Goal: Task Accomplishment & Management: Manage account settings

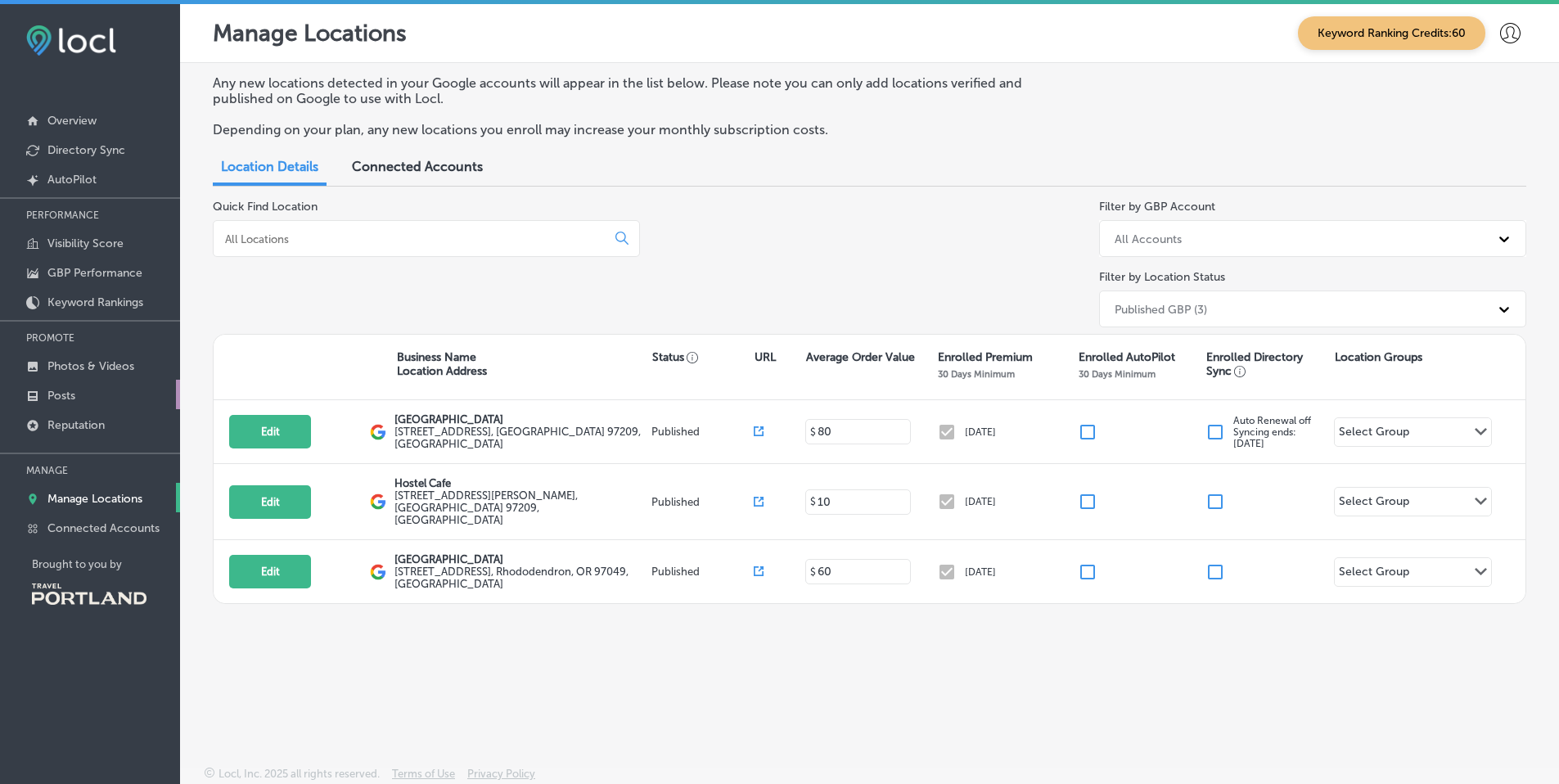
click at [84, 397] on link "Posts" at bounding box center [90, 393] width 180 height 29
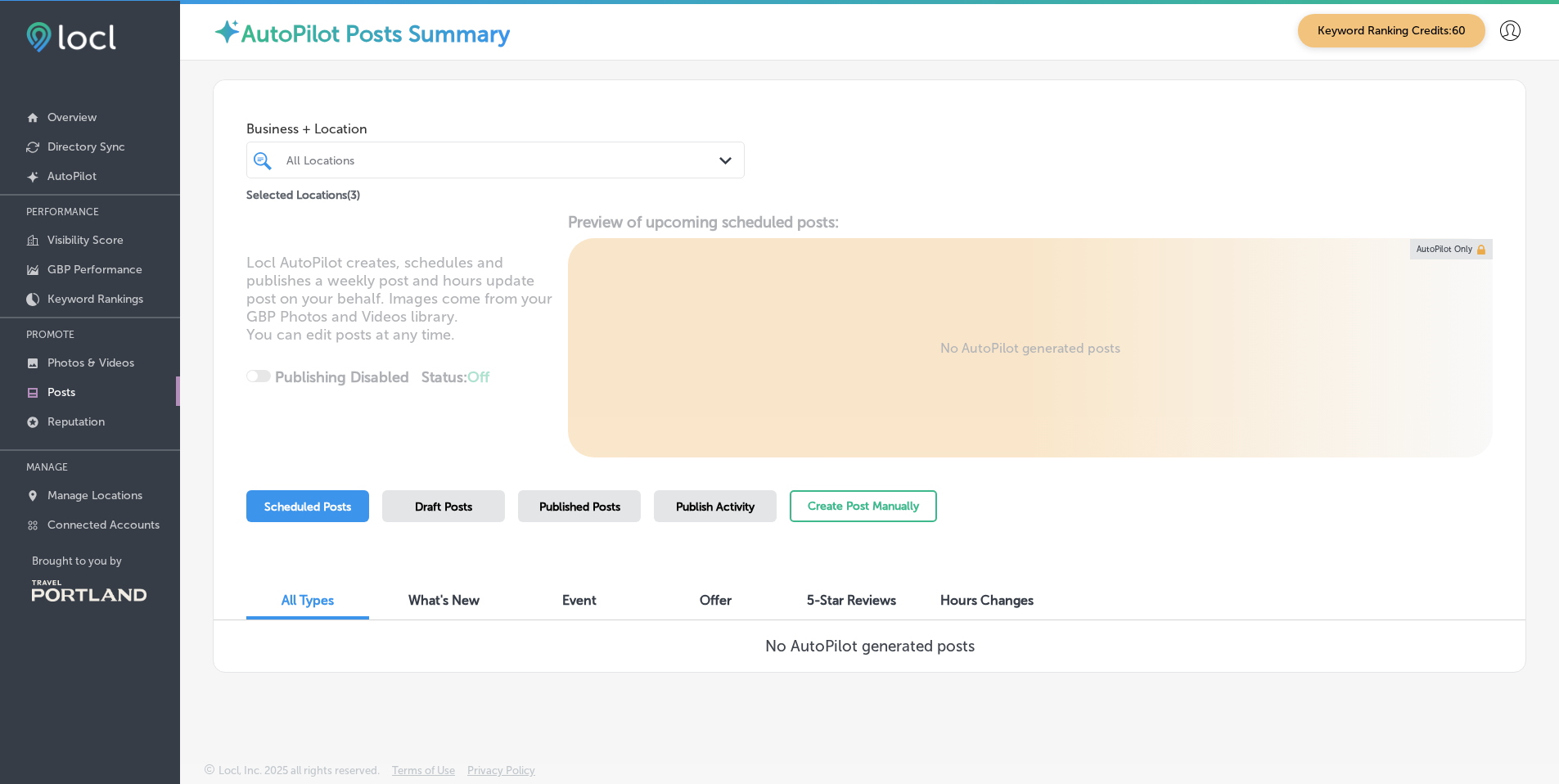
scroll to position [4, 0]
click at [468, 505] on span "Draft Posts" at bounding box center [443, 505] width 57 height 14
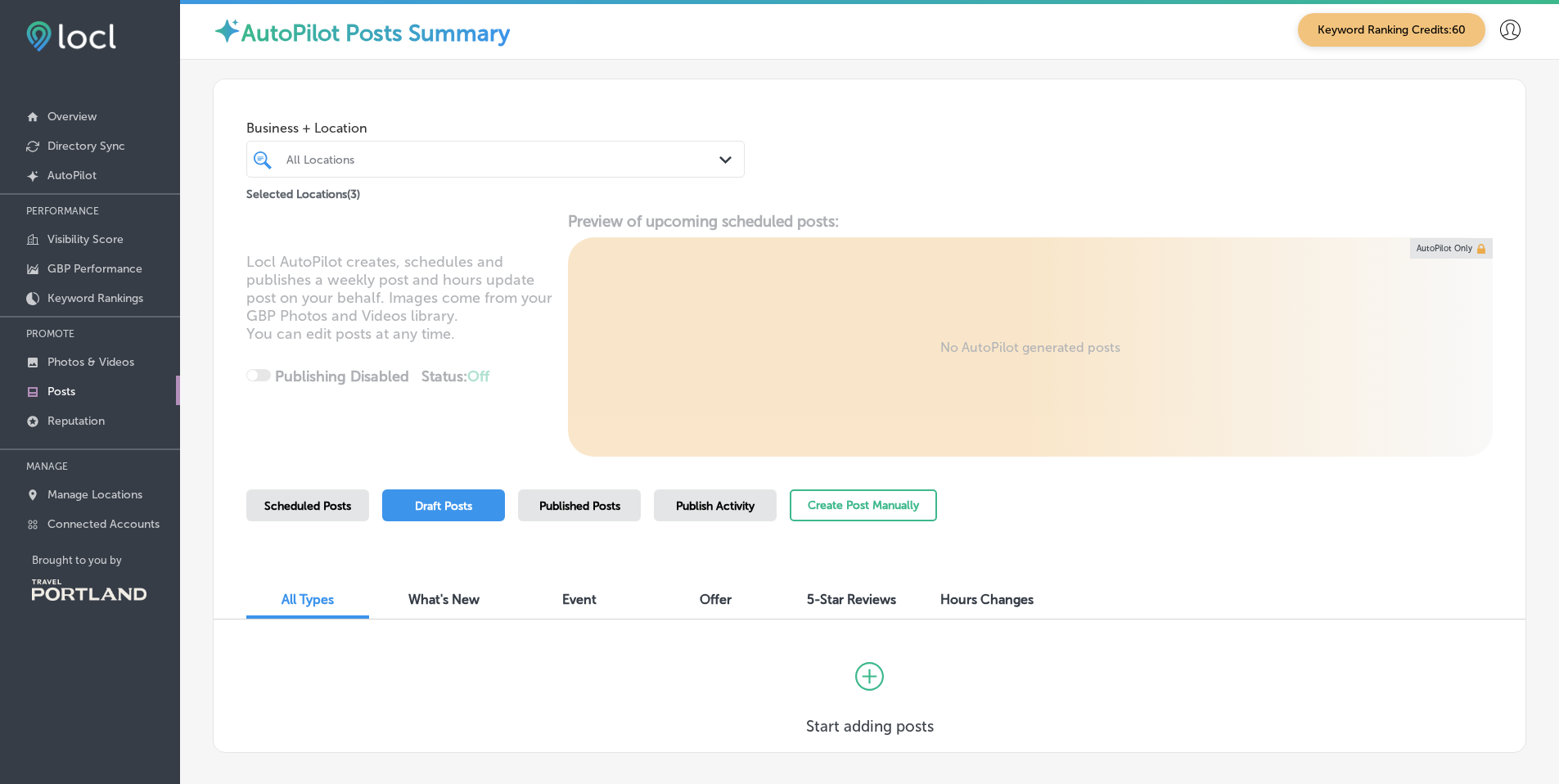
click at [583, 502] on span "Published Posts" at bounding box center [579, 505] width 81 height 14
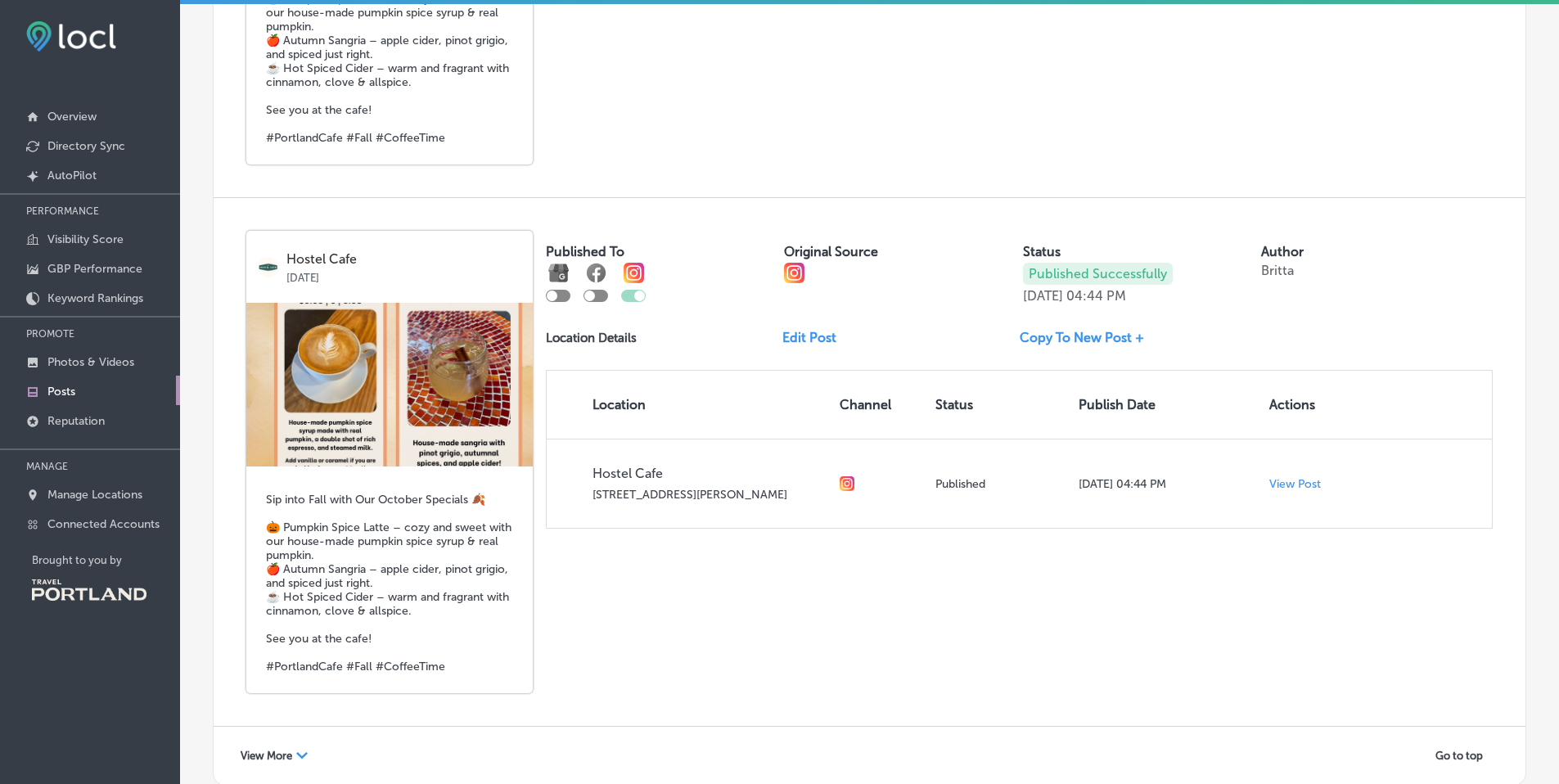
scroll to position [2982, 0]
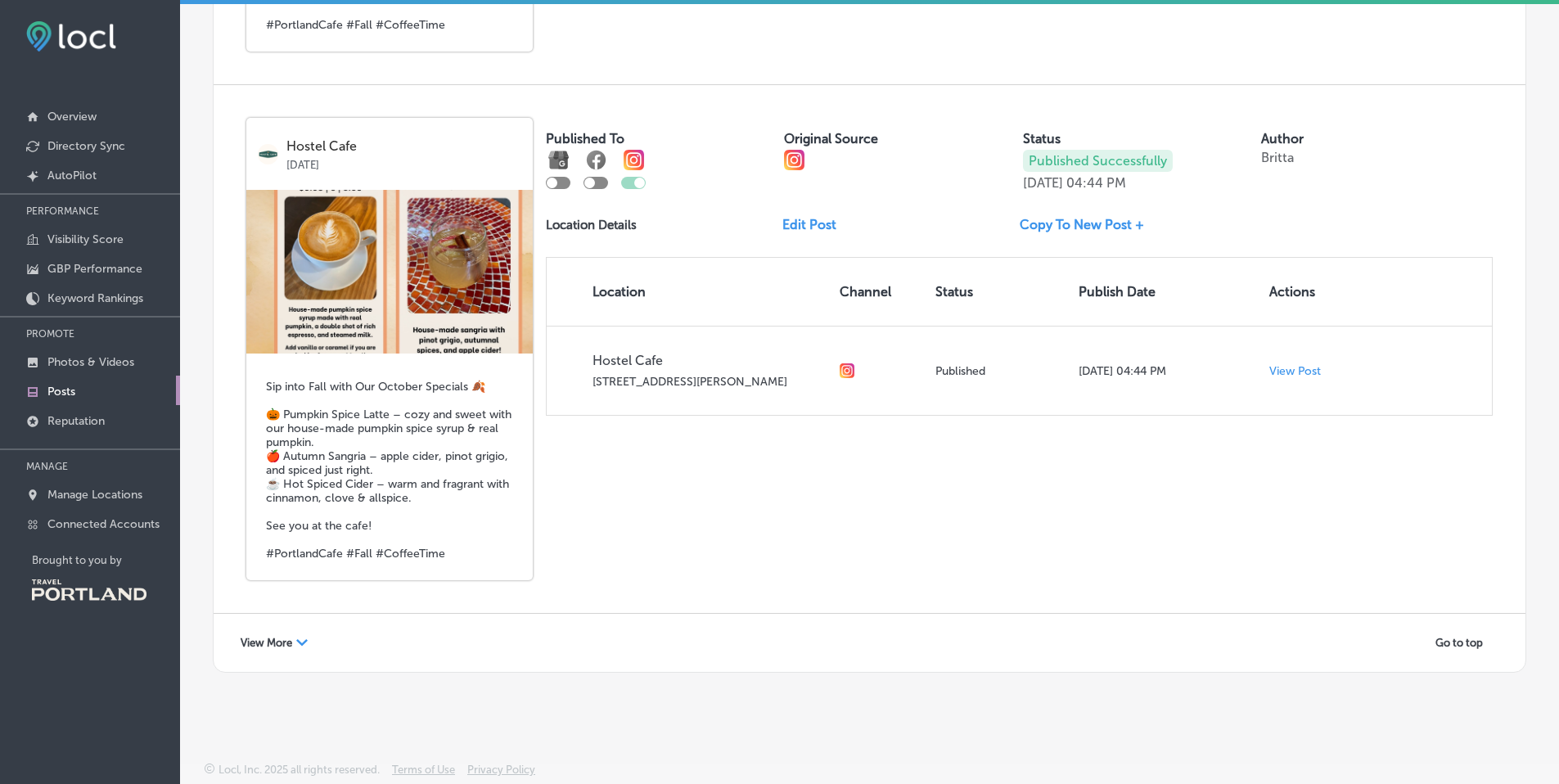
click at [273, 638] on span "View More" at bounding box center [266, 642] width 52 height 12
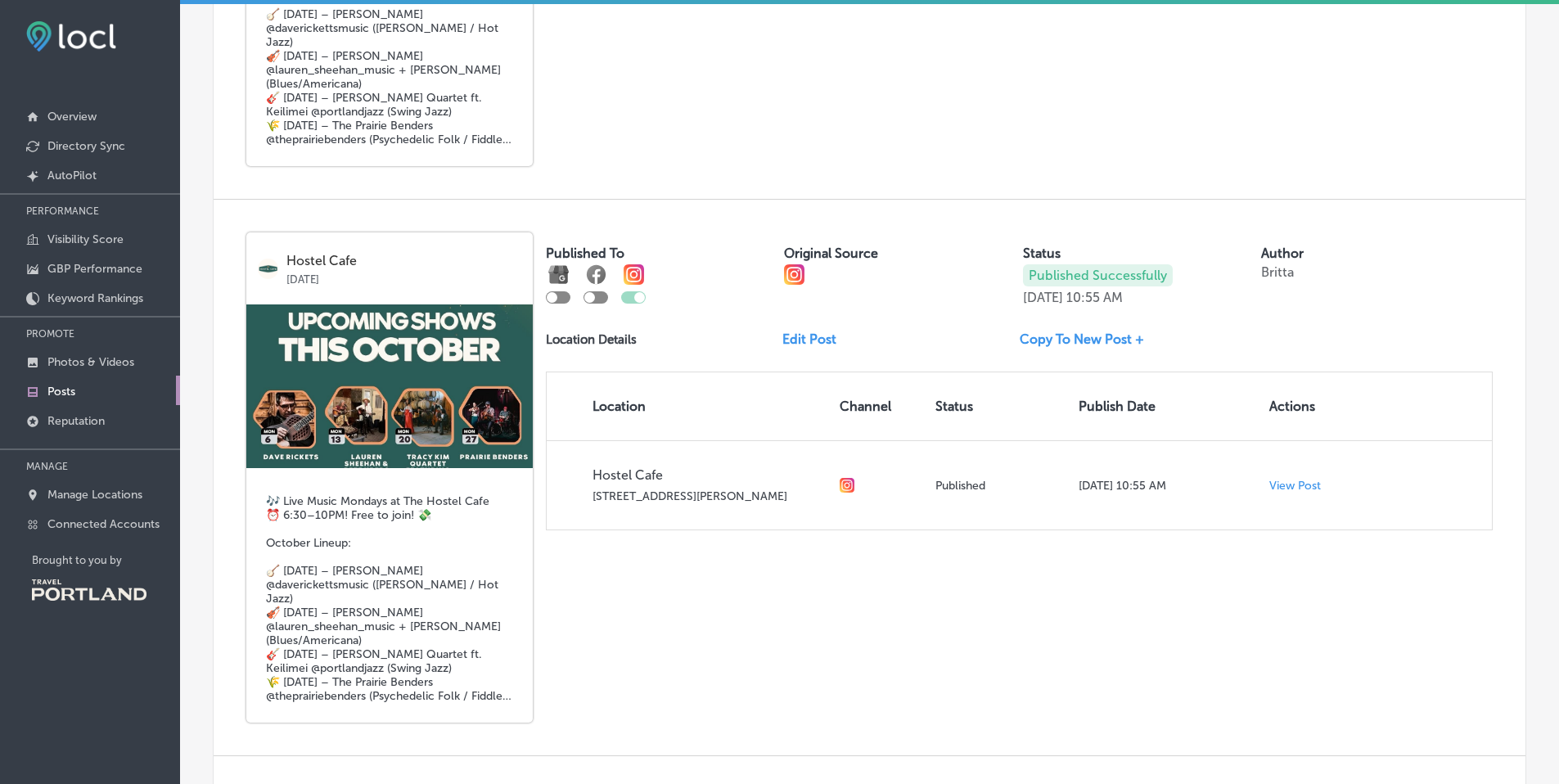
scroll to position [4722, 0]
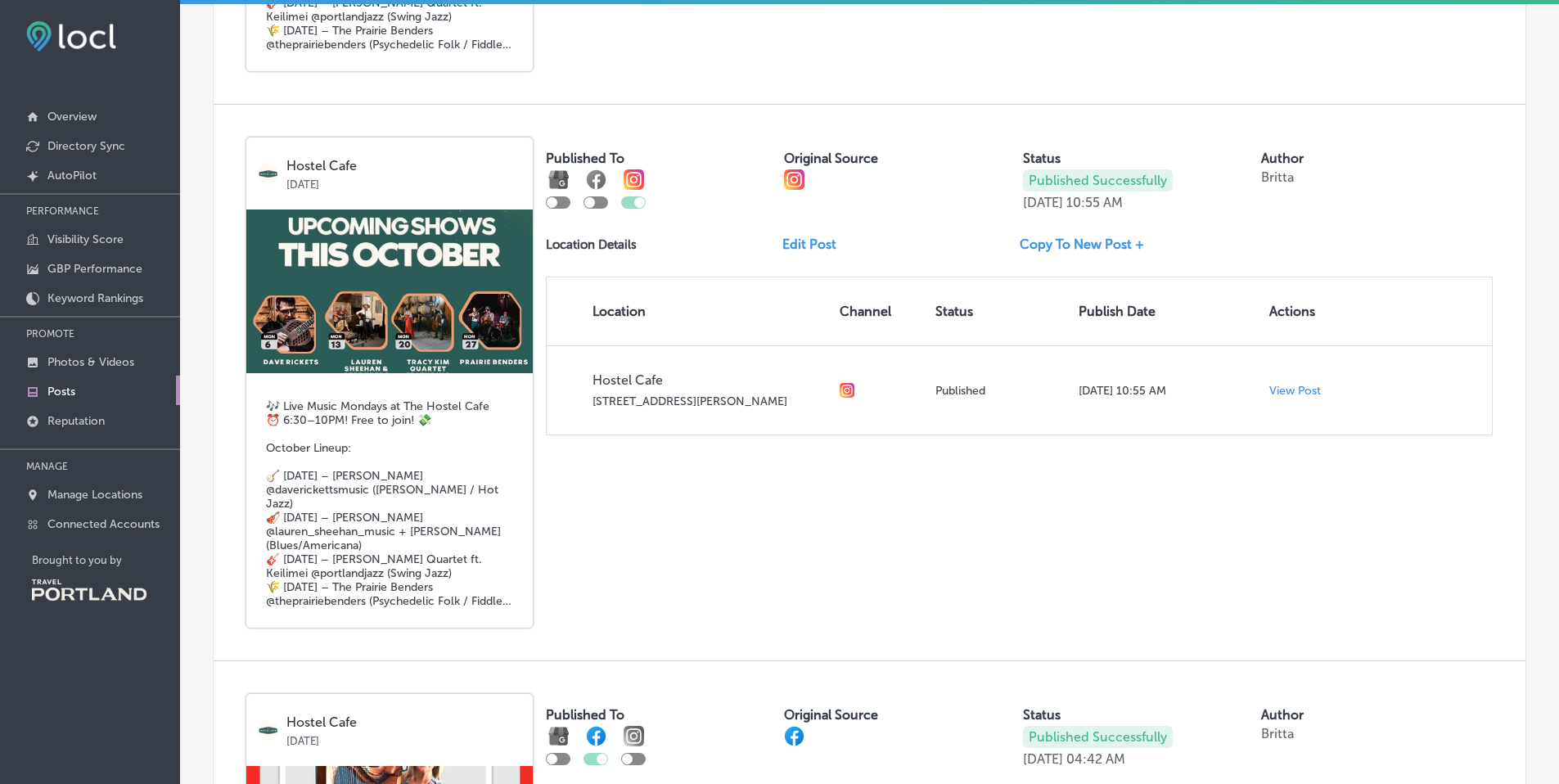
click at [788, 252] on link "Edit Post" at bounding box center [815, 244] width 67 height 16
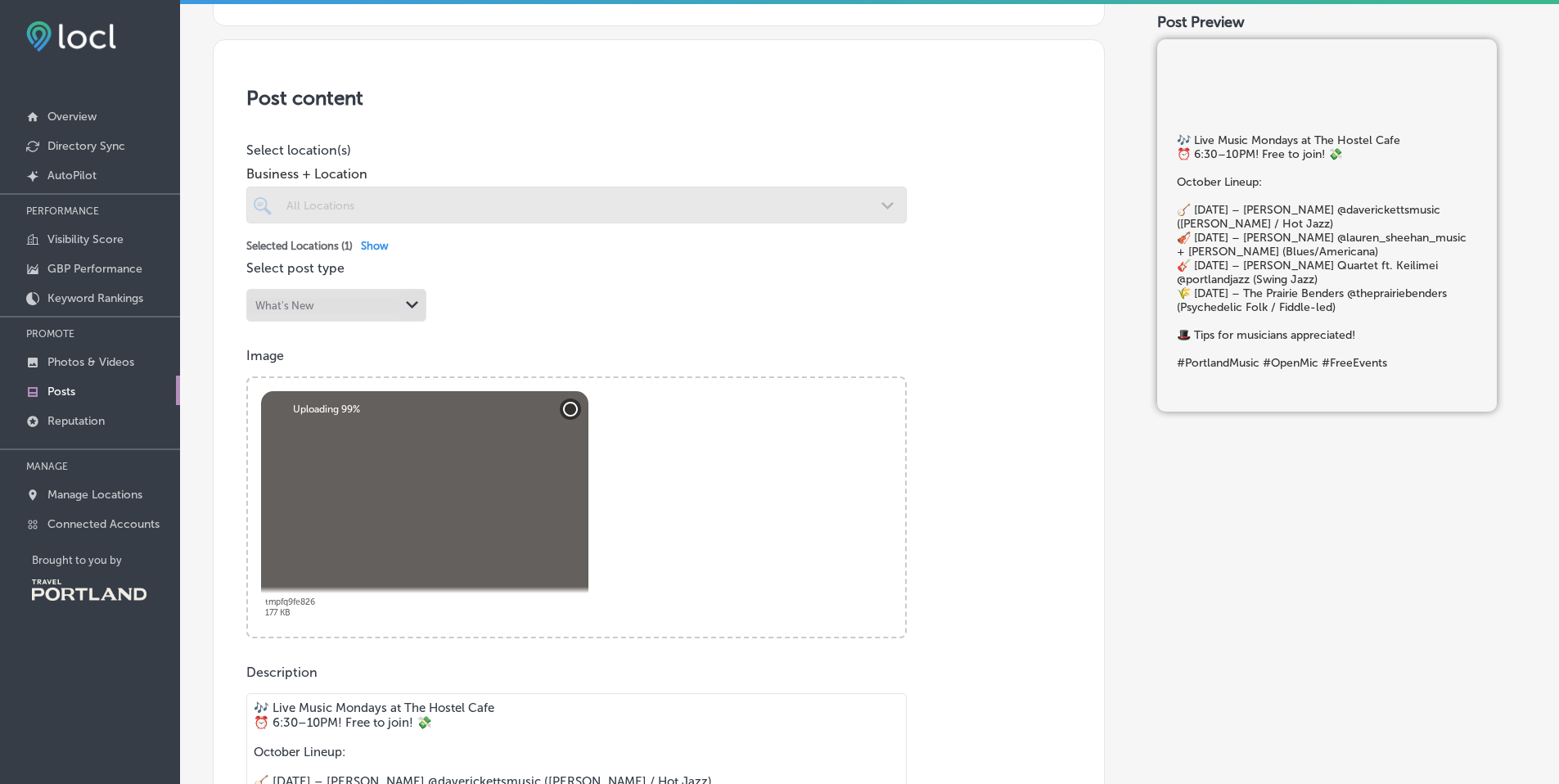
scroll to position [302, 0]
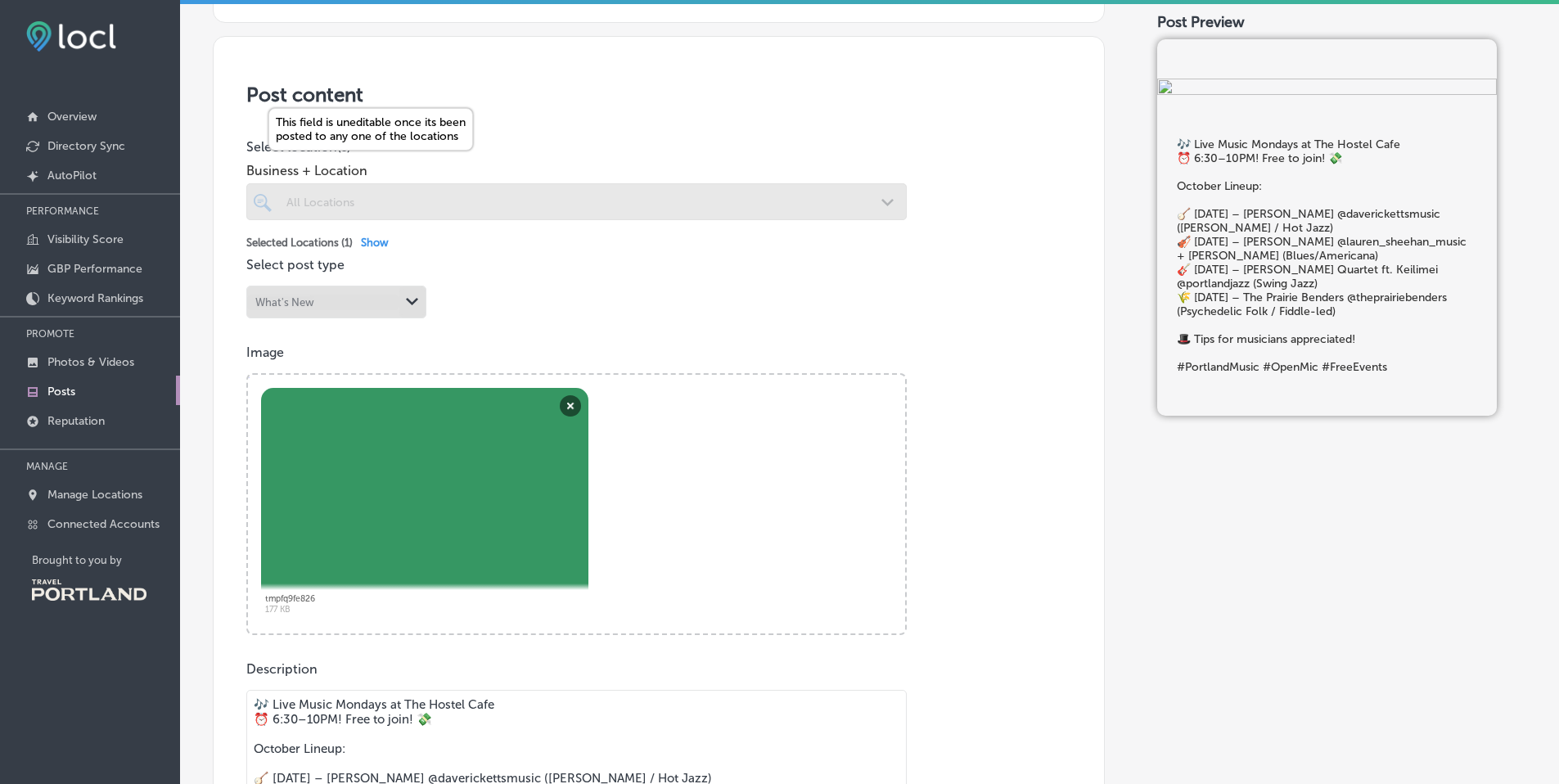
click at [363, 196] on div at bounding box center [576, 201] width 660 height 37
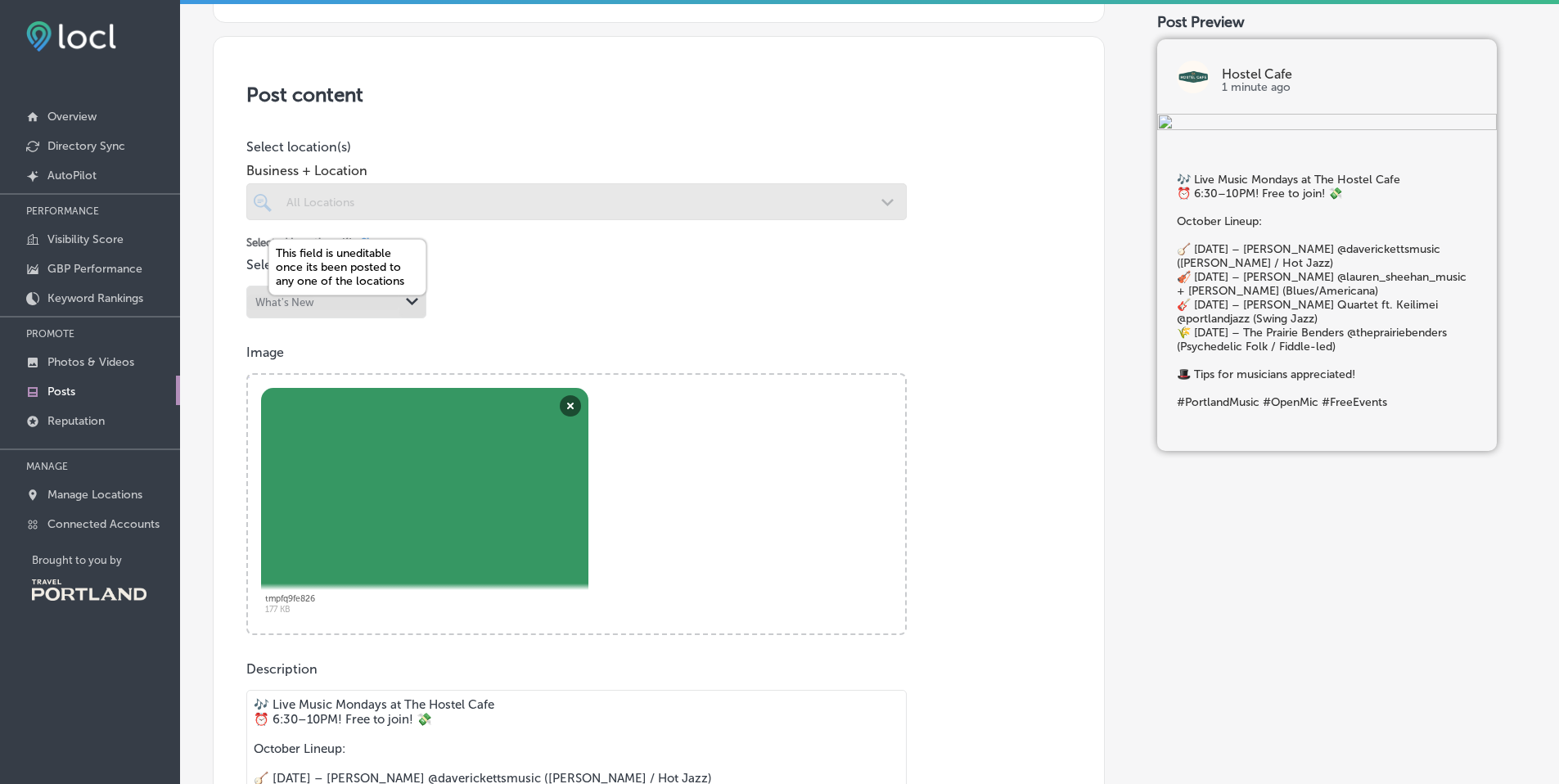
click at [333, 306] on div "What's New" at bounding box center [323, 302] width 152 height 16
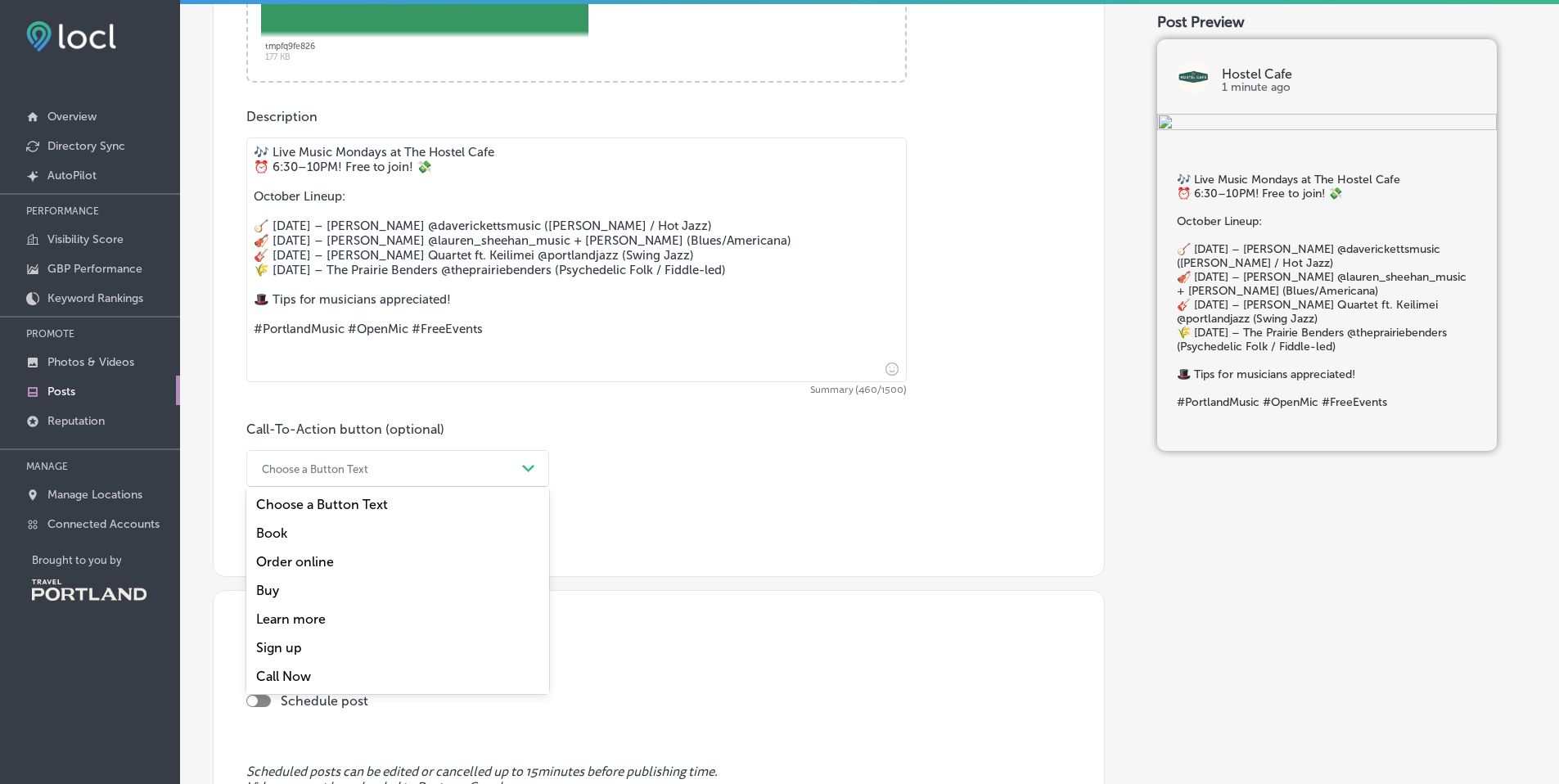
click at [480, 468] on div "Choose a Button Text" at bounding box center [384, 468] width 262 height 25
click at [768, 517] on div "Call-To-Action button (optional) option Choose a Button Text focused, 1 of 7. 7…" at bounding box center [658, 469] width 825 height 97
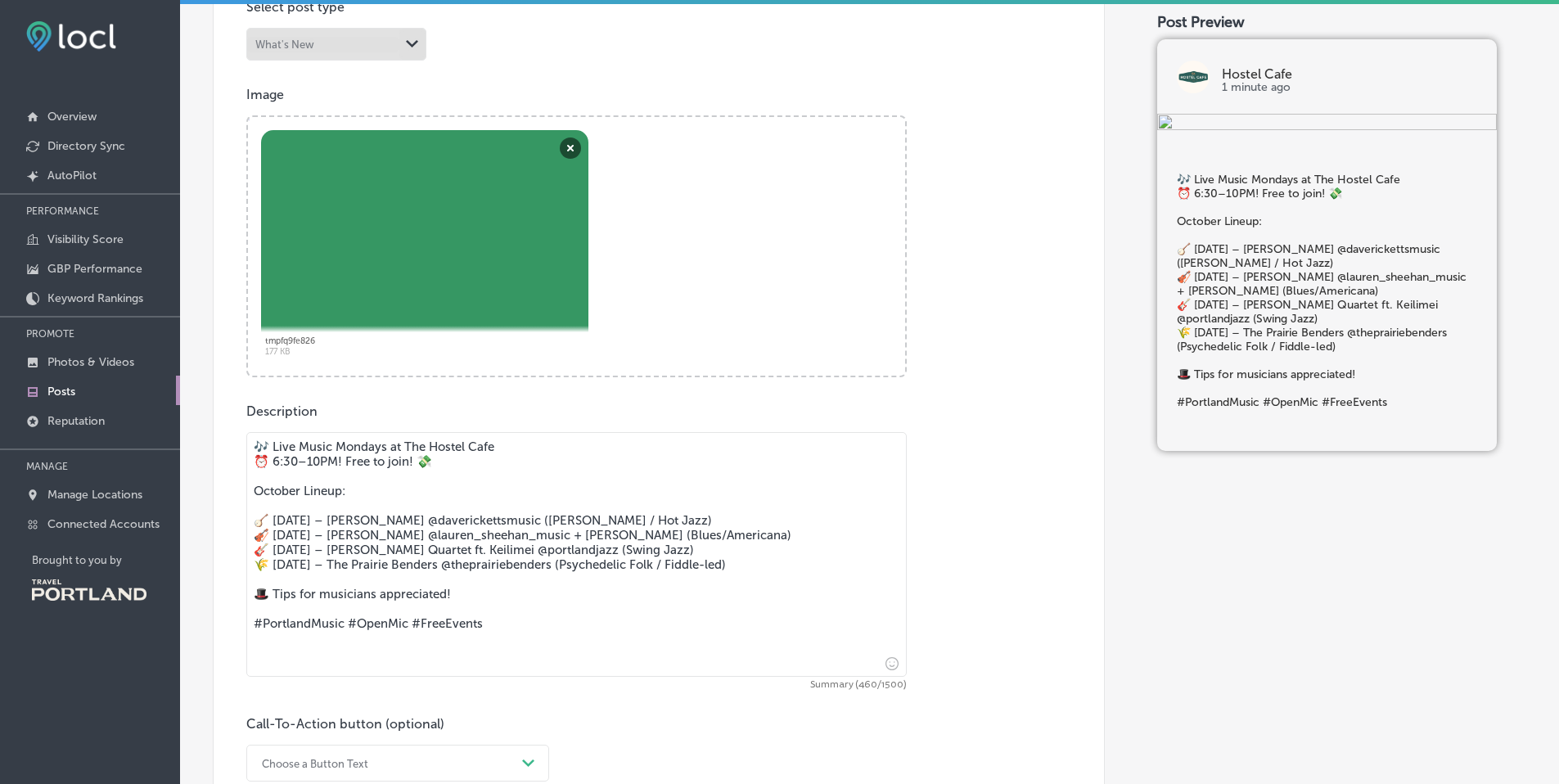
scroll to position [349, 0]
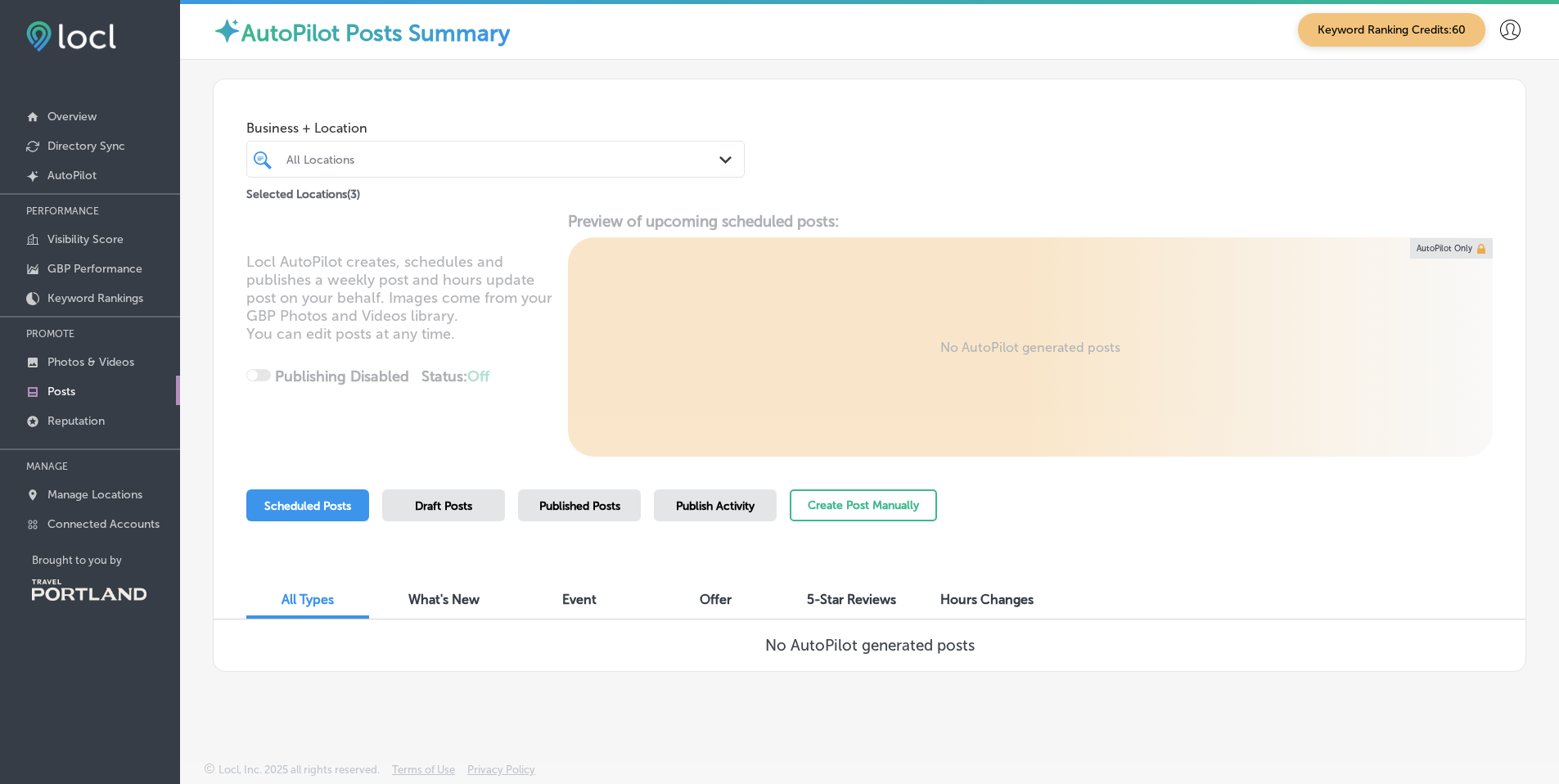
click at [69, 381] on link "Posts" at bounding box center [90, 390] width 180 height 29
click at [91, 528] on p "Connected Accounts" at bounding box center [103, 524] width 112 height 14
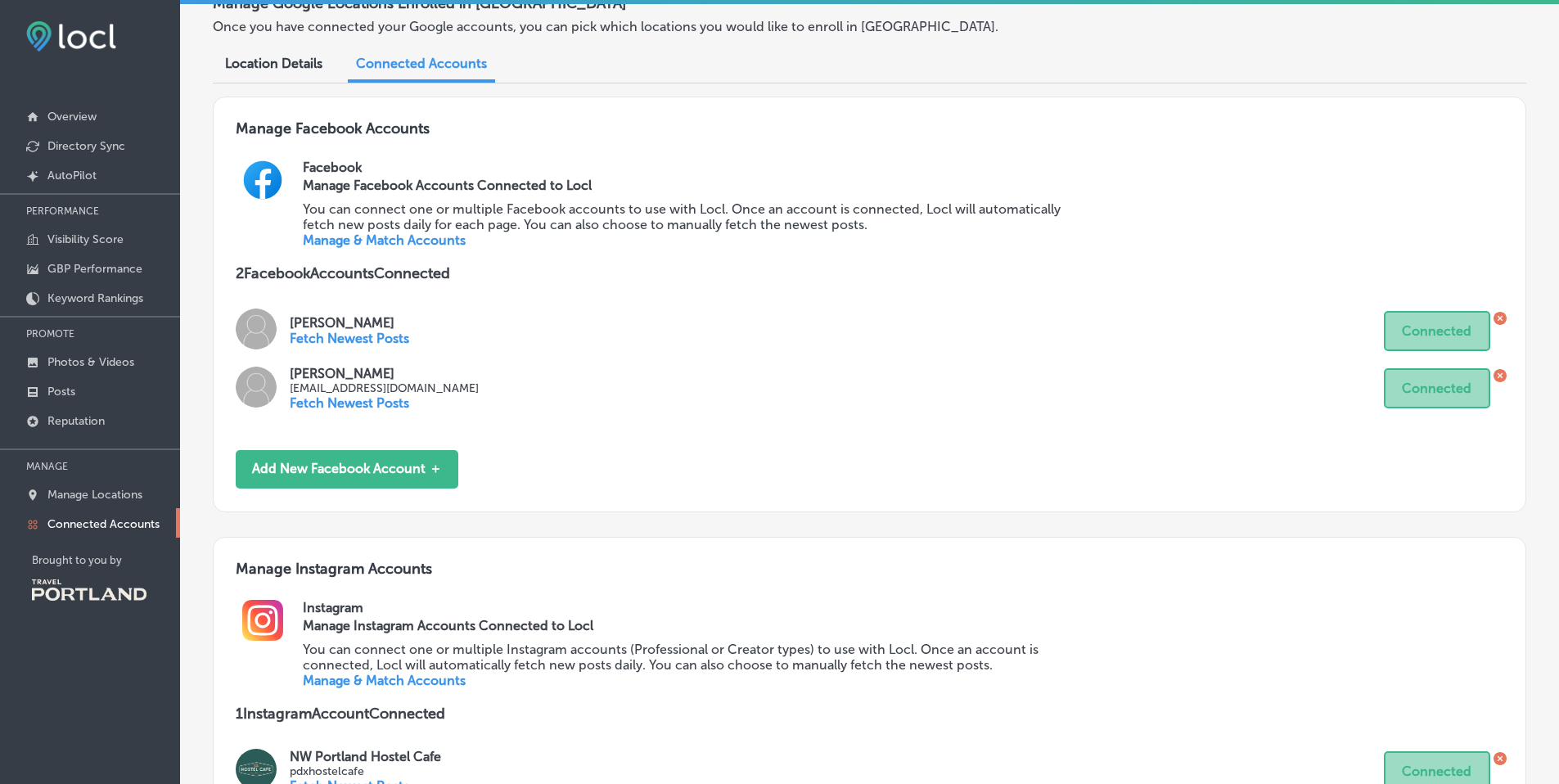
scroll to position [296, 0]
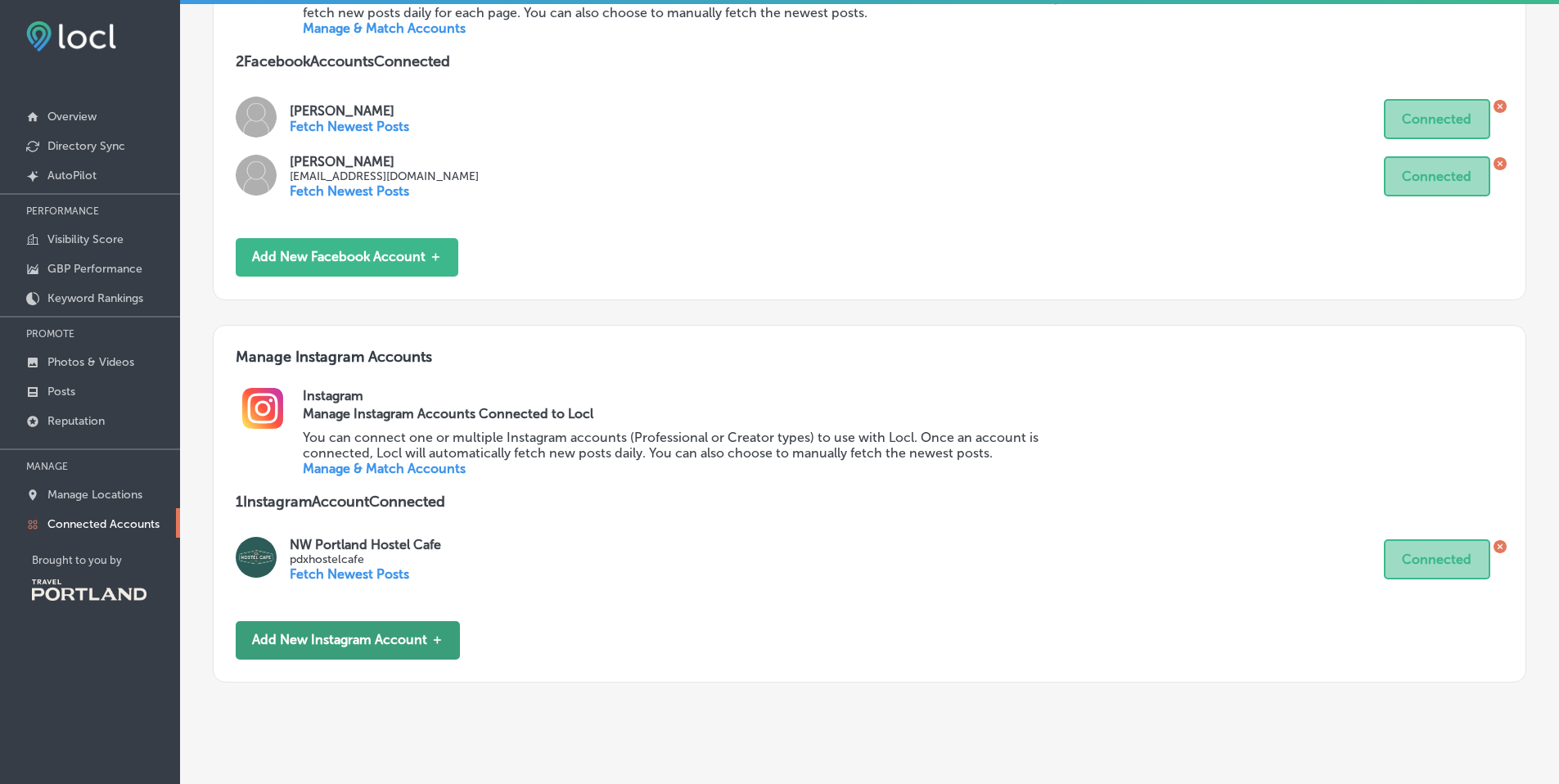
click at [373, 647] on button "Add New Instagram Account ＋" at bounding box center [347, 639] width 224 height 38
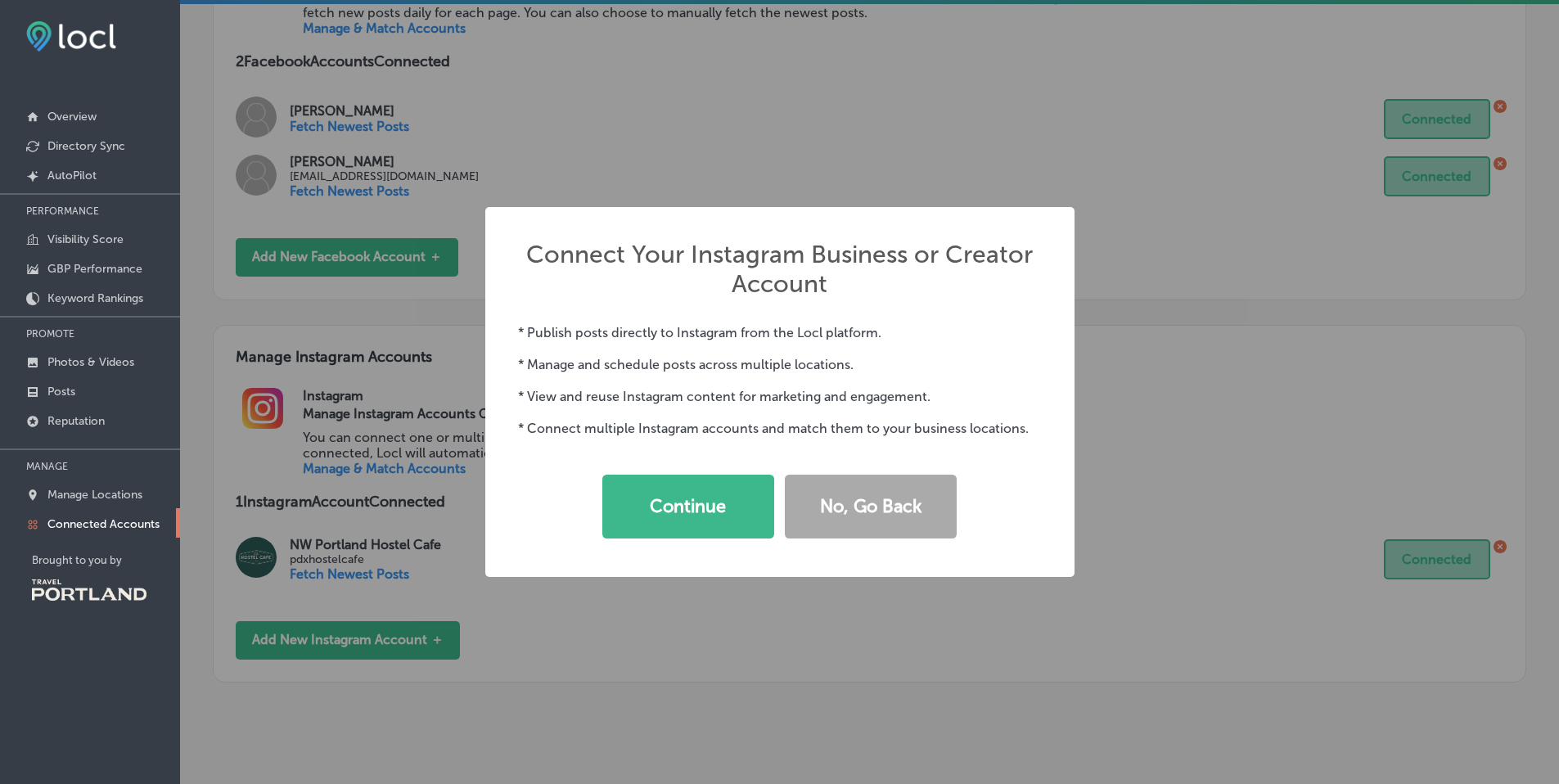
drag, startPoint x: 1221, startPoint y: 352, endPoint x: 1160, endPoint y: 323, distance: 67.5
click at [1221, 351] on div "Connect Your Instagram Business or Creator Account × * Publish posts directly t…" at bounding box center [780, 392] width 1559 height 784
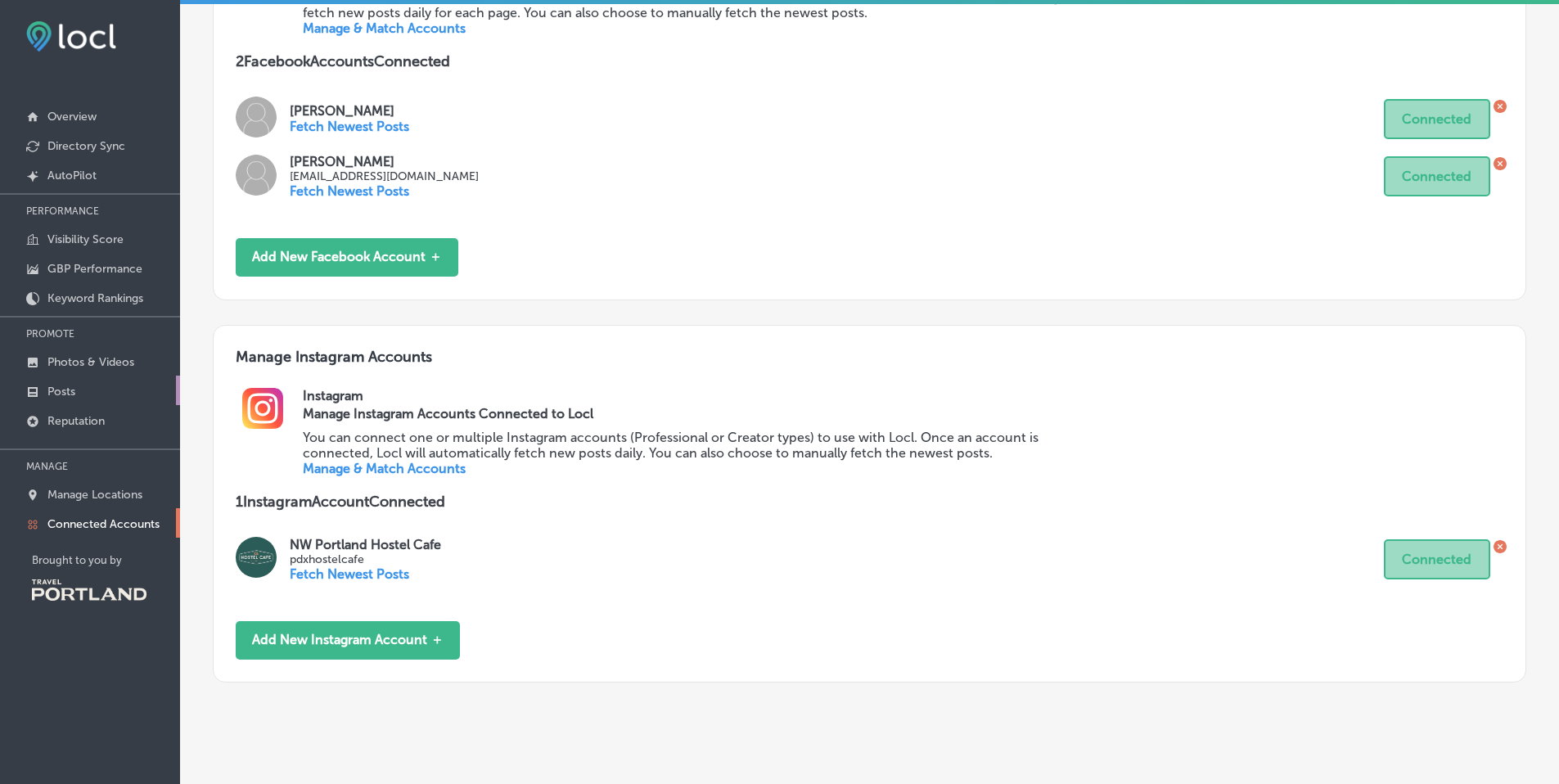
click at [79, 395] on link "Posts" at bounding box center [90, 390] width 180 height 29
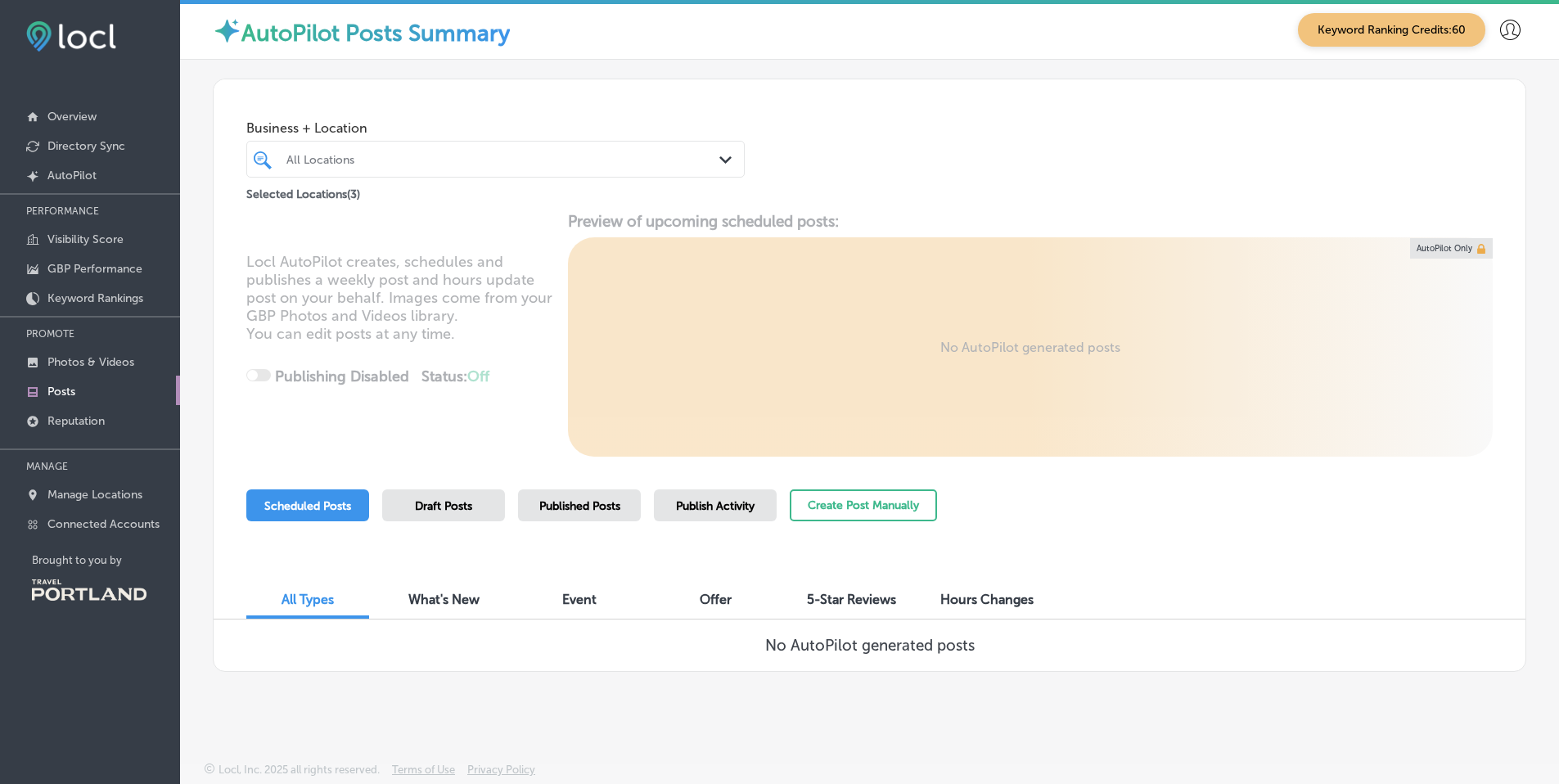
click at [471, 515] on div "Draft Posts" at bounding box center [443, 505] width 123 height 32
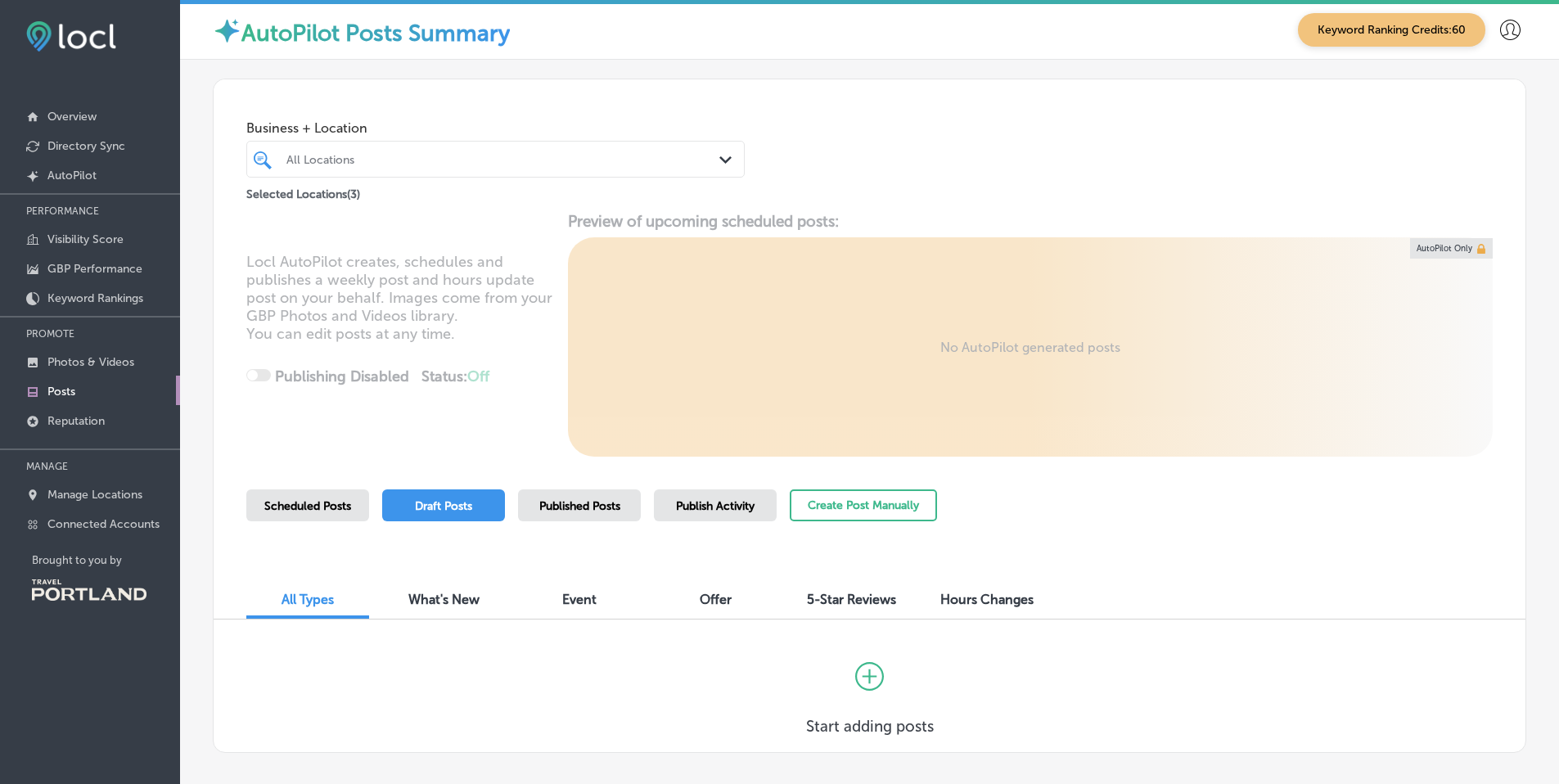
click at [580, 511] on span "Published Posts" at bounding box center [579, 505] width 81 height 14
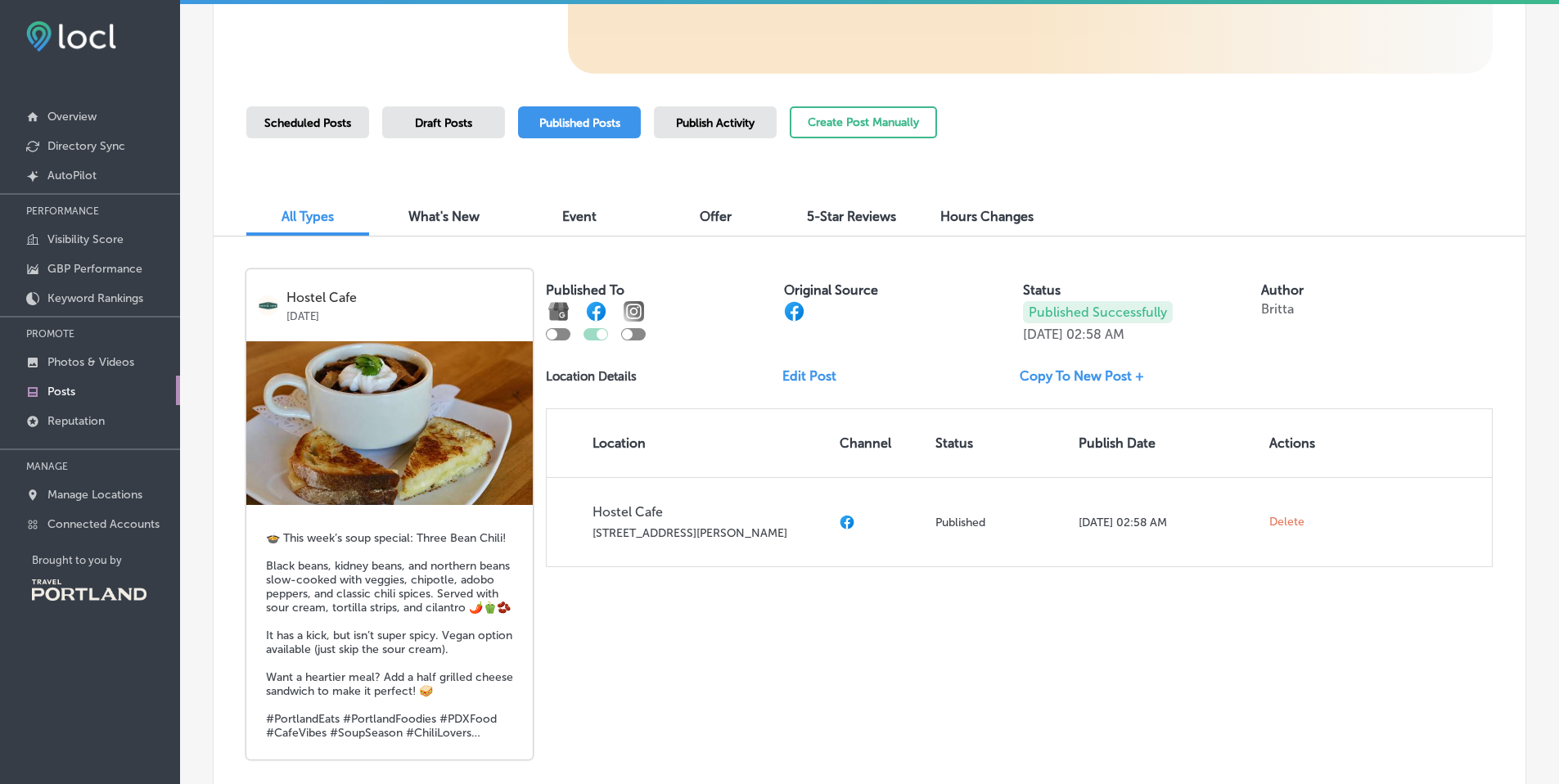
scroll to position [561, 0]
